Goal: Information Seeking & Learning: Learn about a topic

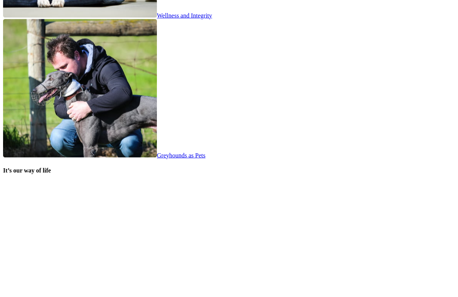
scroll to position [1452, 0]
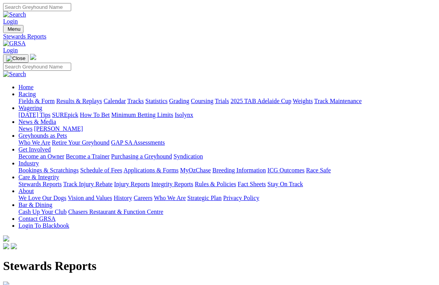
click at [9, 282] on img at bounding box center [6, 285] width 6 height 6
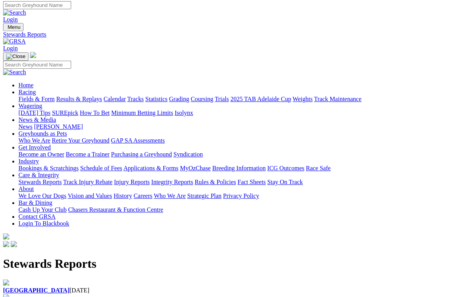
click at [43, 285] on b "[GEOGRAPHIC_DATA]" at bounding box center [36, 290] width 67 height 7
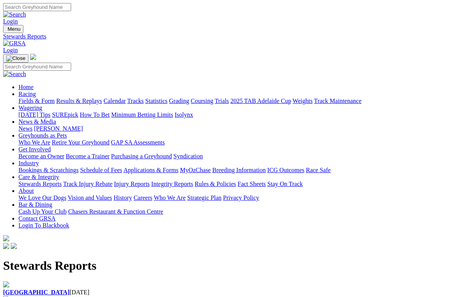
scroll to position [10, 0]
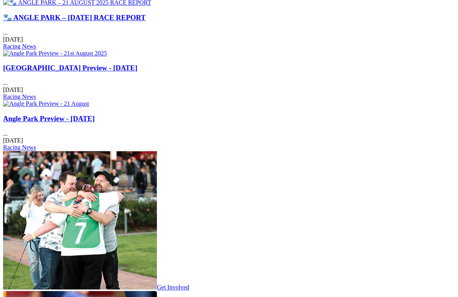
scroll to position [1039, 0]
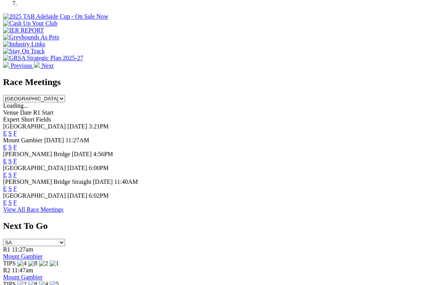
scroll to position [285, 0]
click at [17, 130] on link "F" at bounding box center [14, 133] width 3 height 7
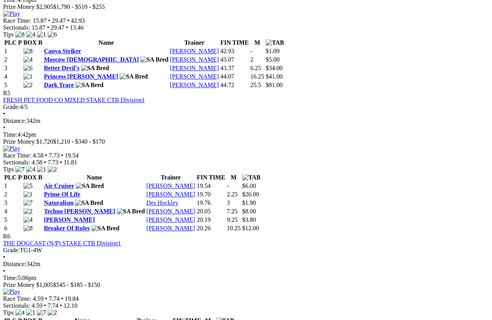
scroll to position [842, 0]
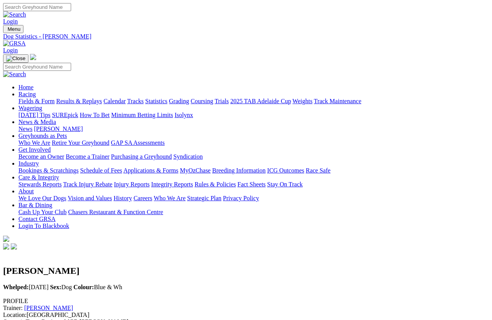
scroll to position [10, 0]
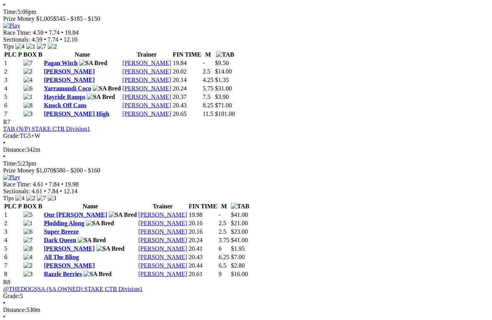
scroll to position [1109, 0]
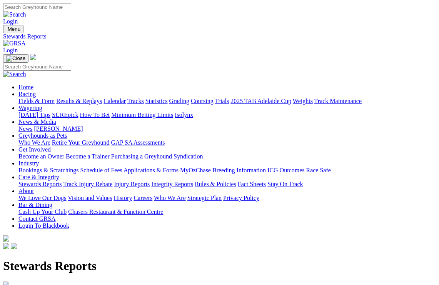
click at [9, 282] on img at bounding box center [6, 285] width 6 height 6
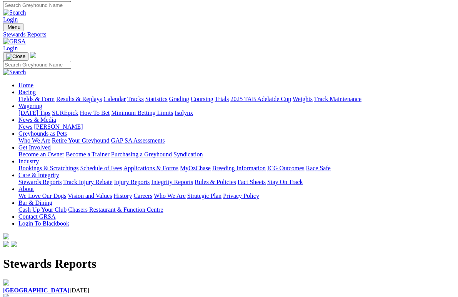
scroll to position [2, 0]
click at [42, 285] on b "[GEOGRAPHIC_DATA]" at bounding box center [36, 290] width 67 height 7
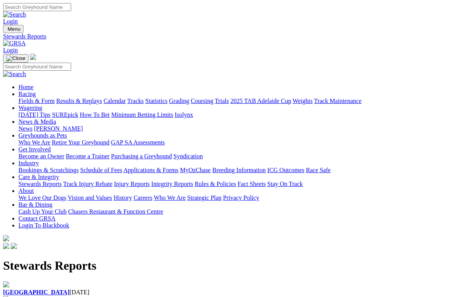
scroll to position [10, 0]
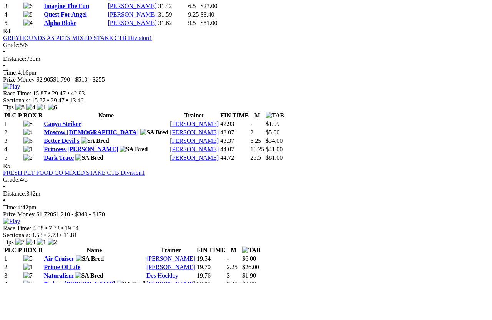
scroll to position [806, 0]
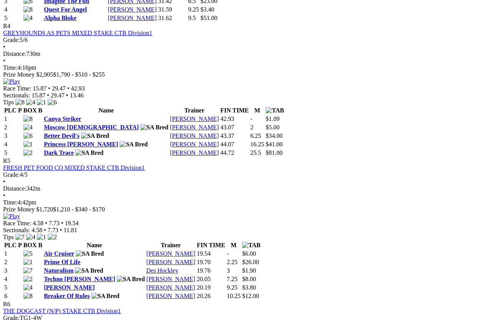
scroll to position [767, 0]
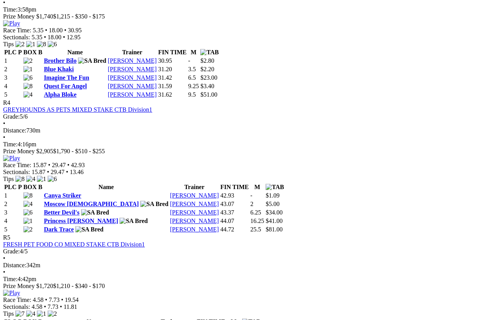
scroll to position [698, 0]
